Goal: Information Seeking & Learning: Learn about a topic

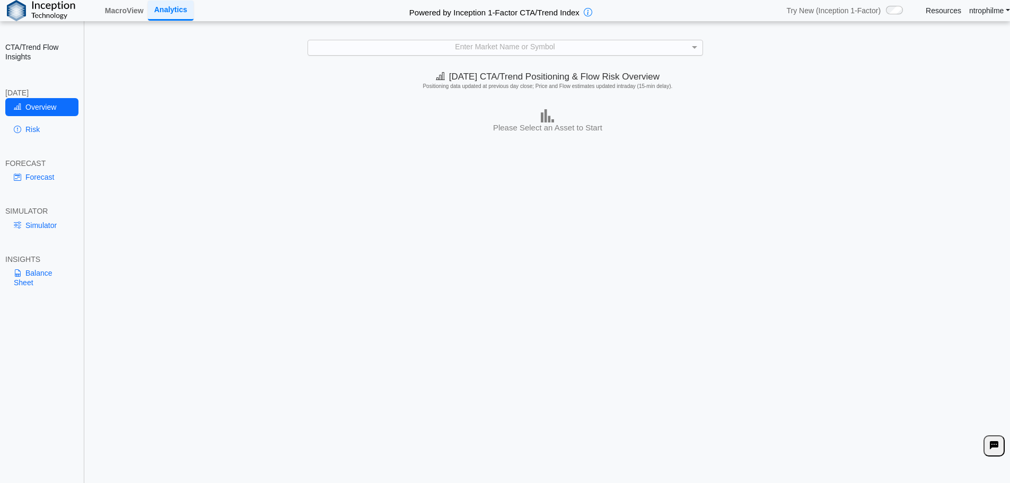
click at [500, 50] on div "Enter Market Name or Symbol" at bounding box center [505, 47] width 395 height 14
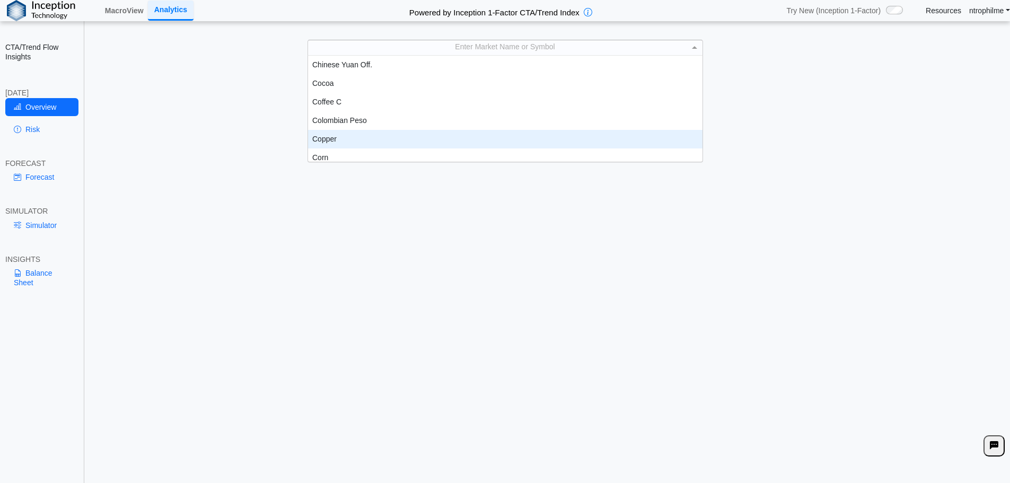
scroll to position [377, 0]
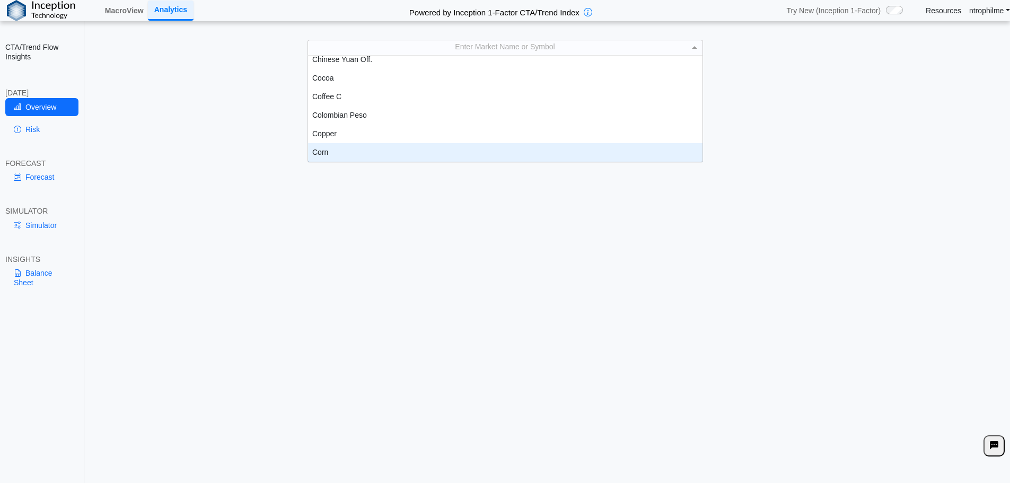
click at [328, 152] on div "Corn" at bounding box center [505, 152] width 395 height 19
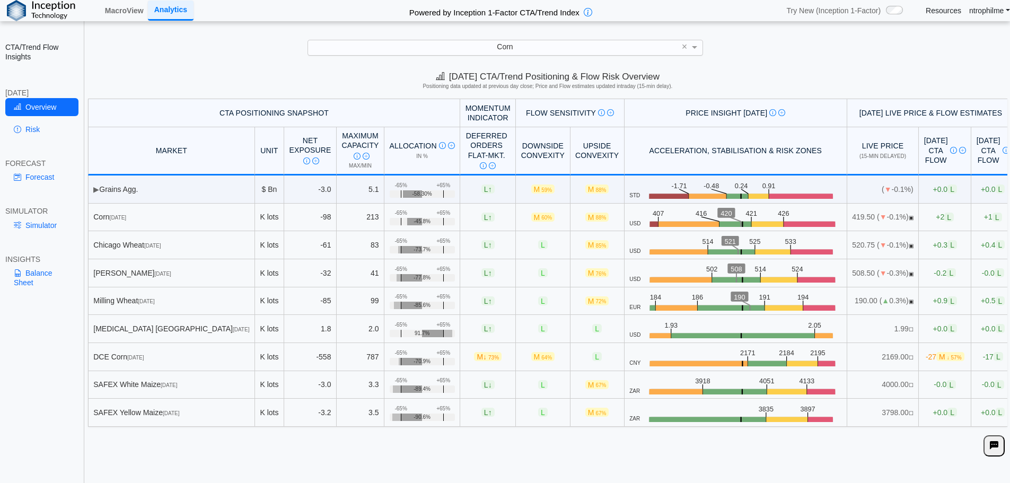
click at [423, 43] on div "Corn" at bounding box center [505, 47] width 395 height 14
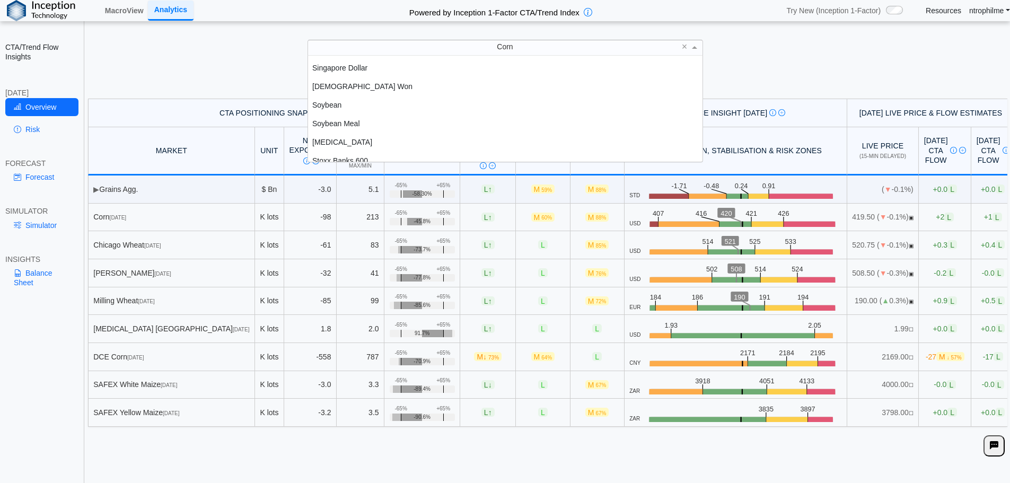
scroll to position [1963, 0]
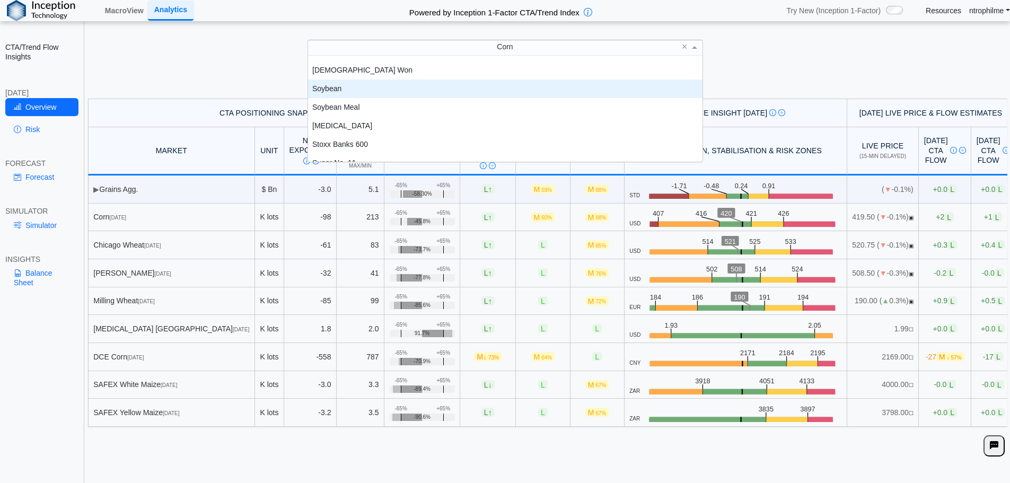
click at [340, 92] on div "Soybean" at bounding box center [505, 89] width 395 height 19
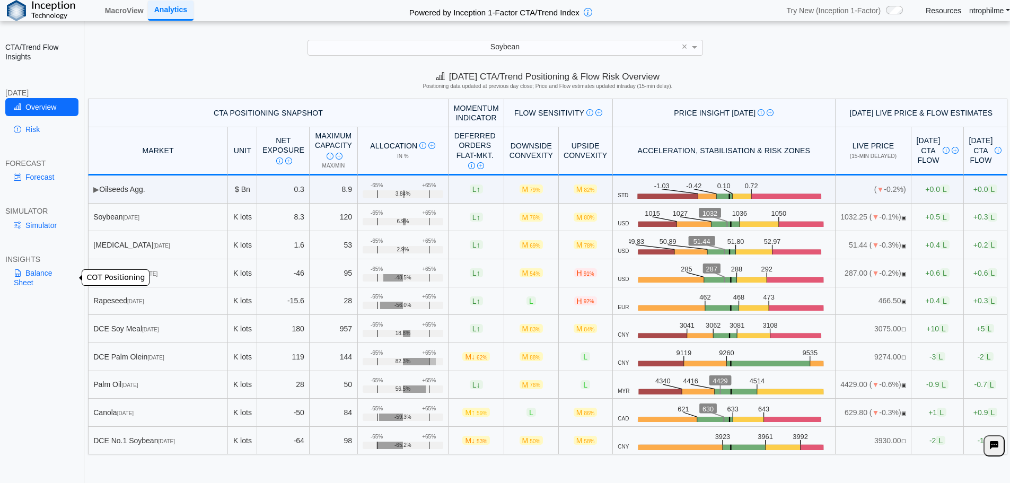
click at [30, 281] on link "Balance Sheet" at bounding box center [41, 278] width 73 height 28
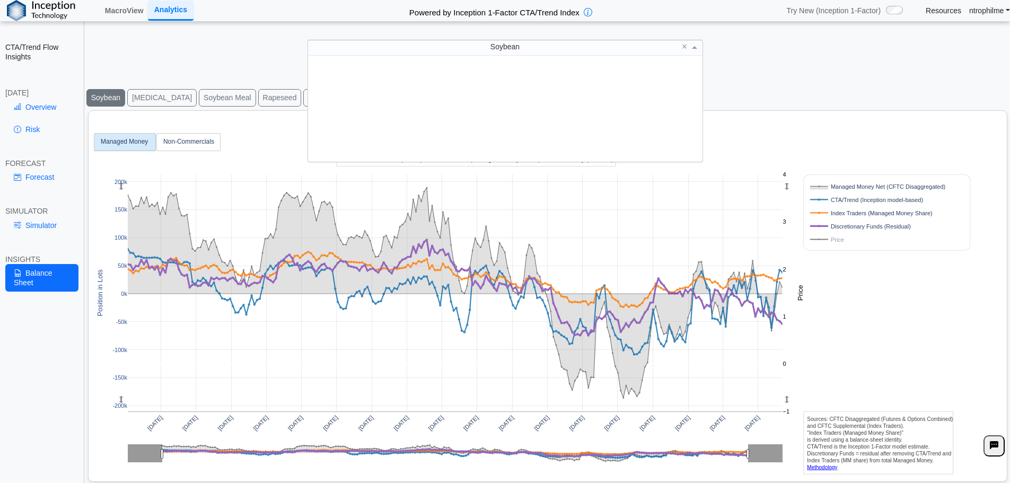
click at [388, 47] on div "Soybean" at bounding box center [505, 47] width 395 height 14
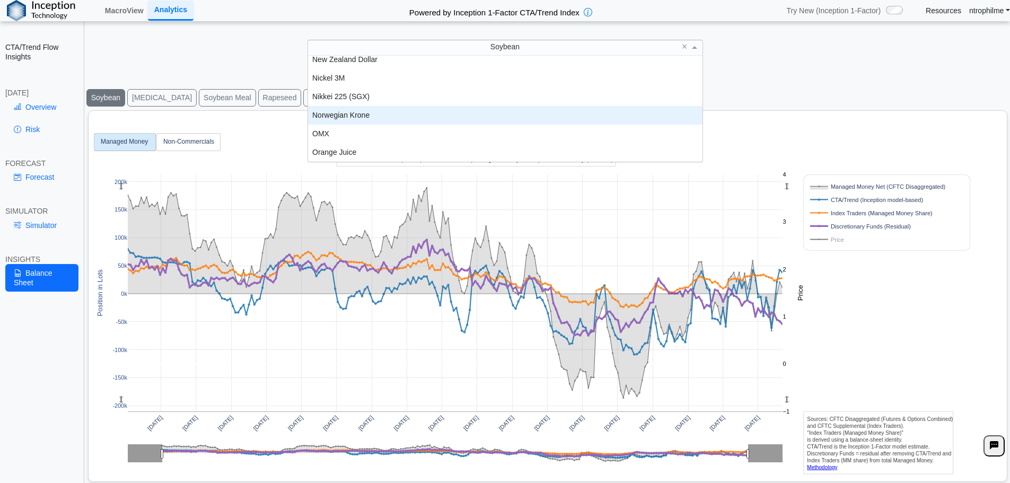
scroll to position [1363, 0]
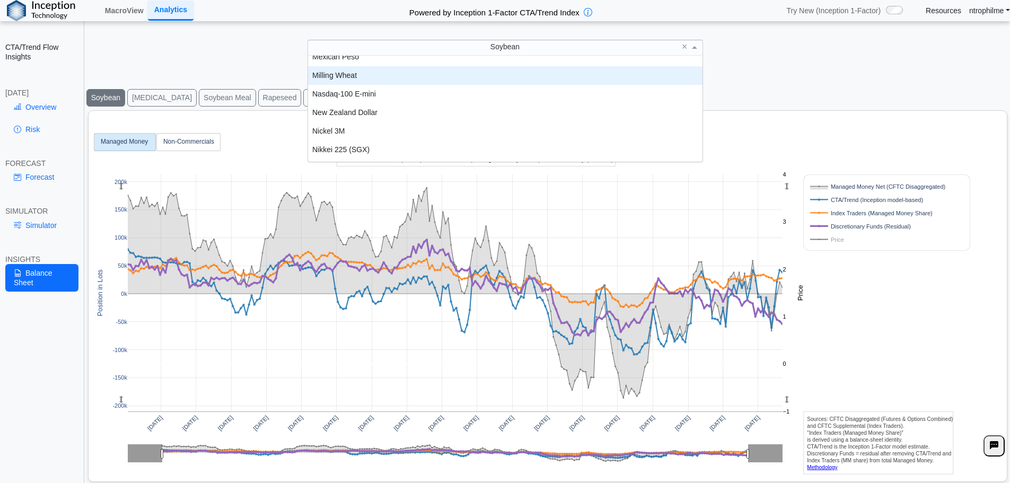
click at [360, 77] on div "Milling Wheat" at bounding box center [505, 75] width 395 height 19
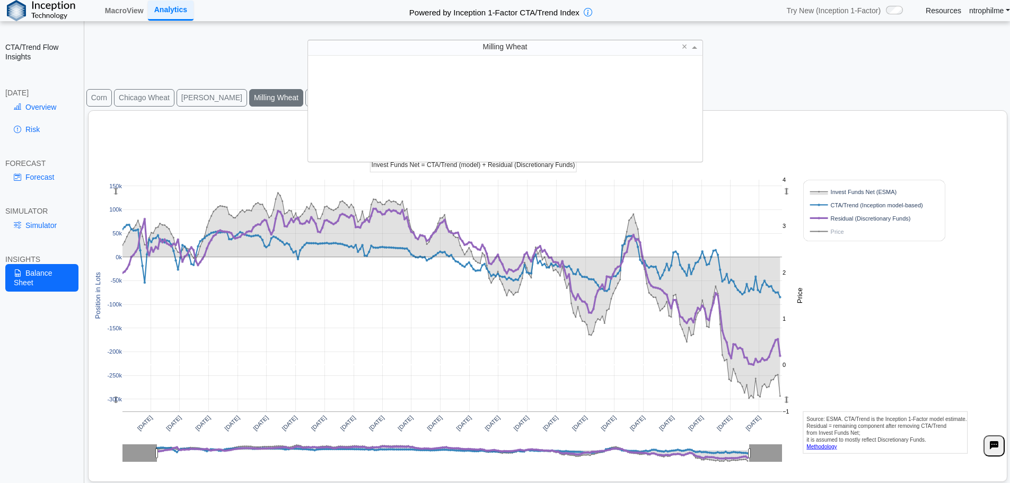
scroll to position [98, 387]
